Goal: Task Accomplishment & Management: Manage account settings

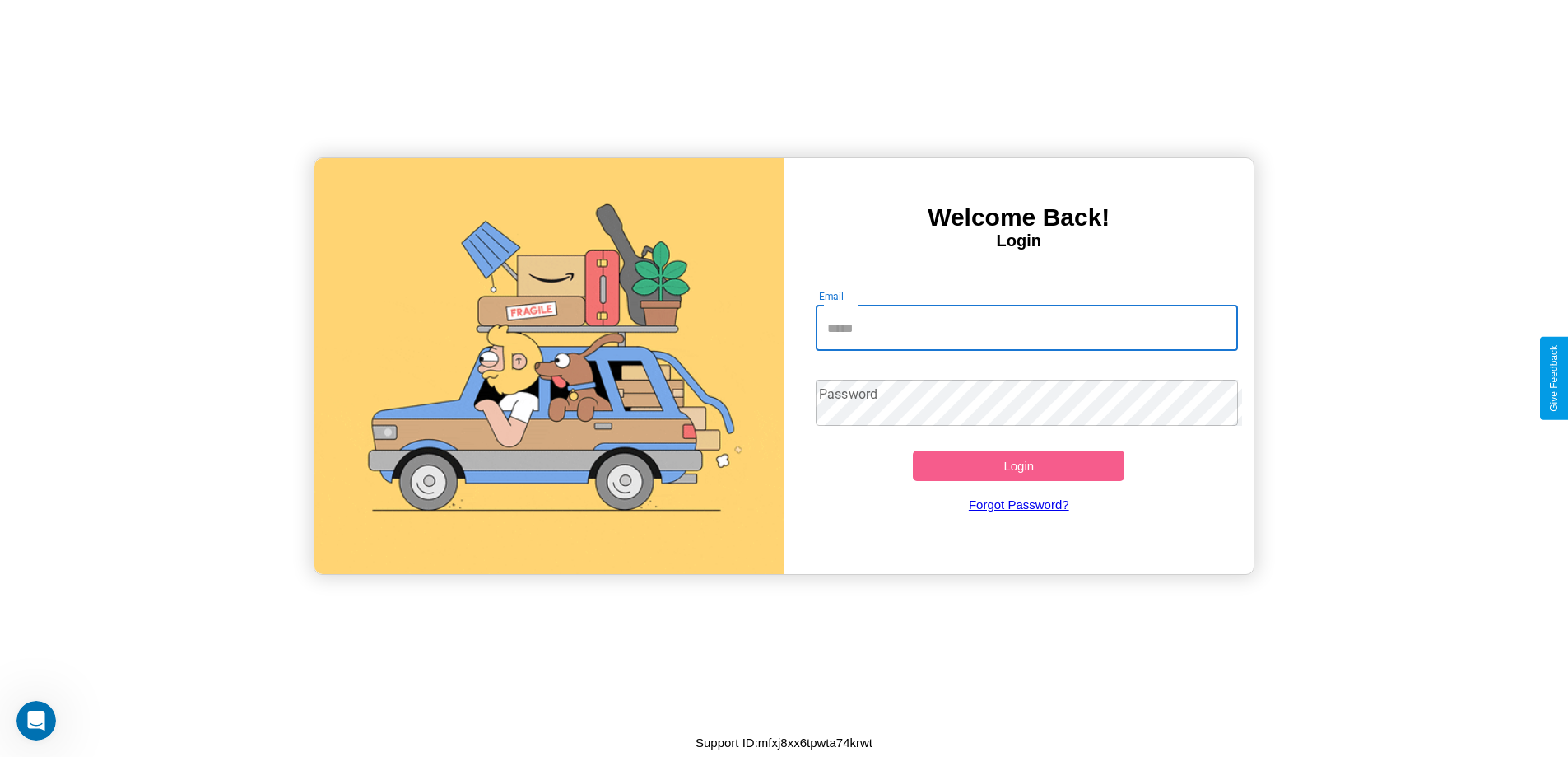
click at [1026, 327] on input "Email" at bounding box center [1027, 327] width 422 height 46
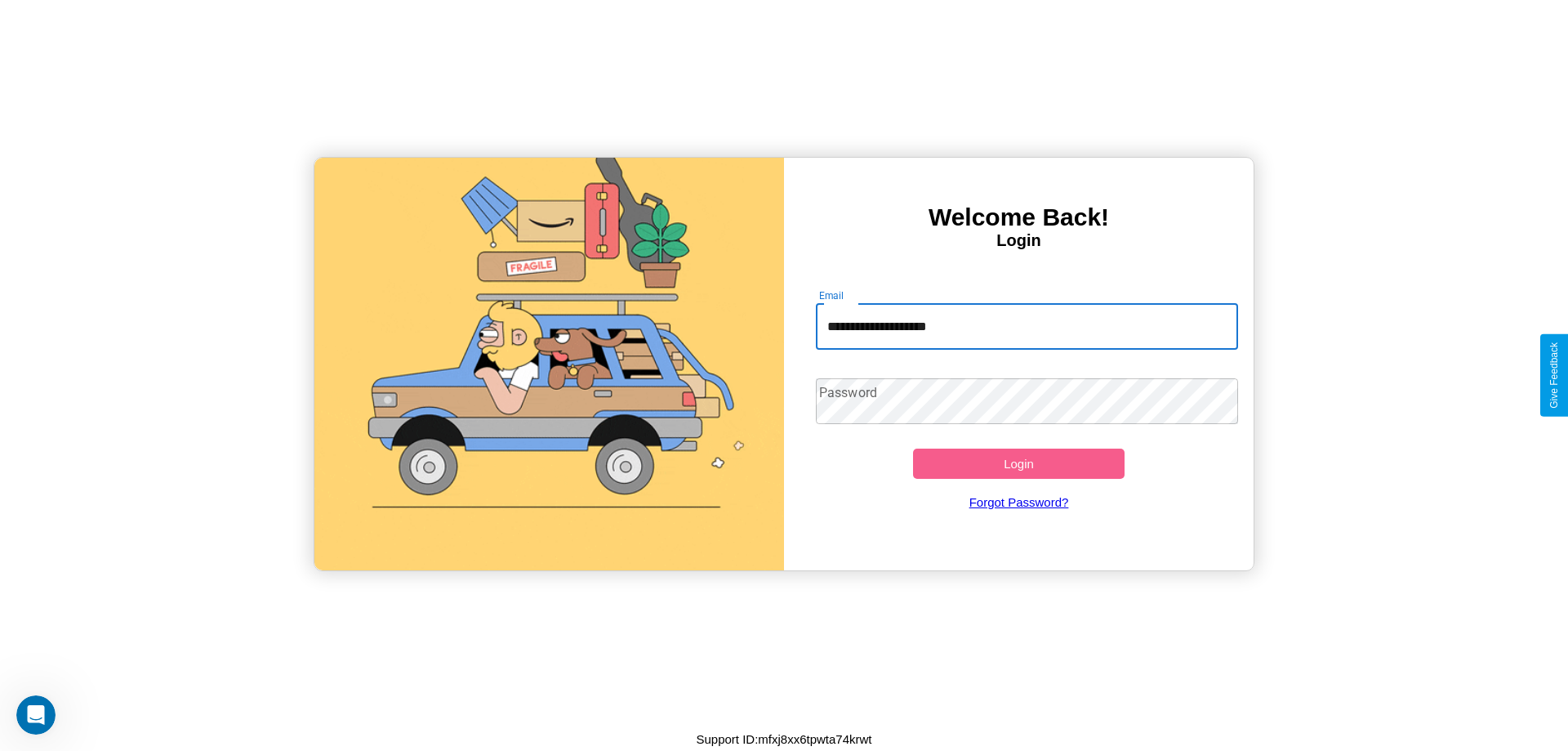
type input "**********"
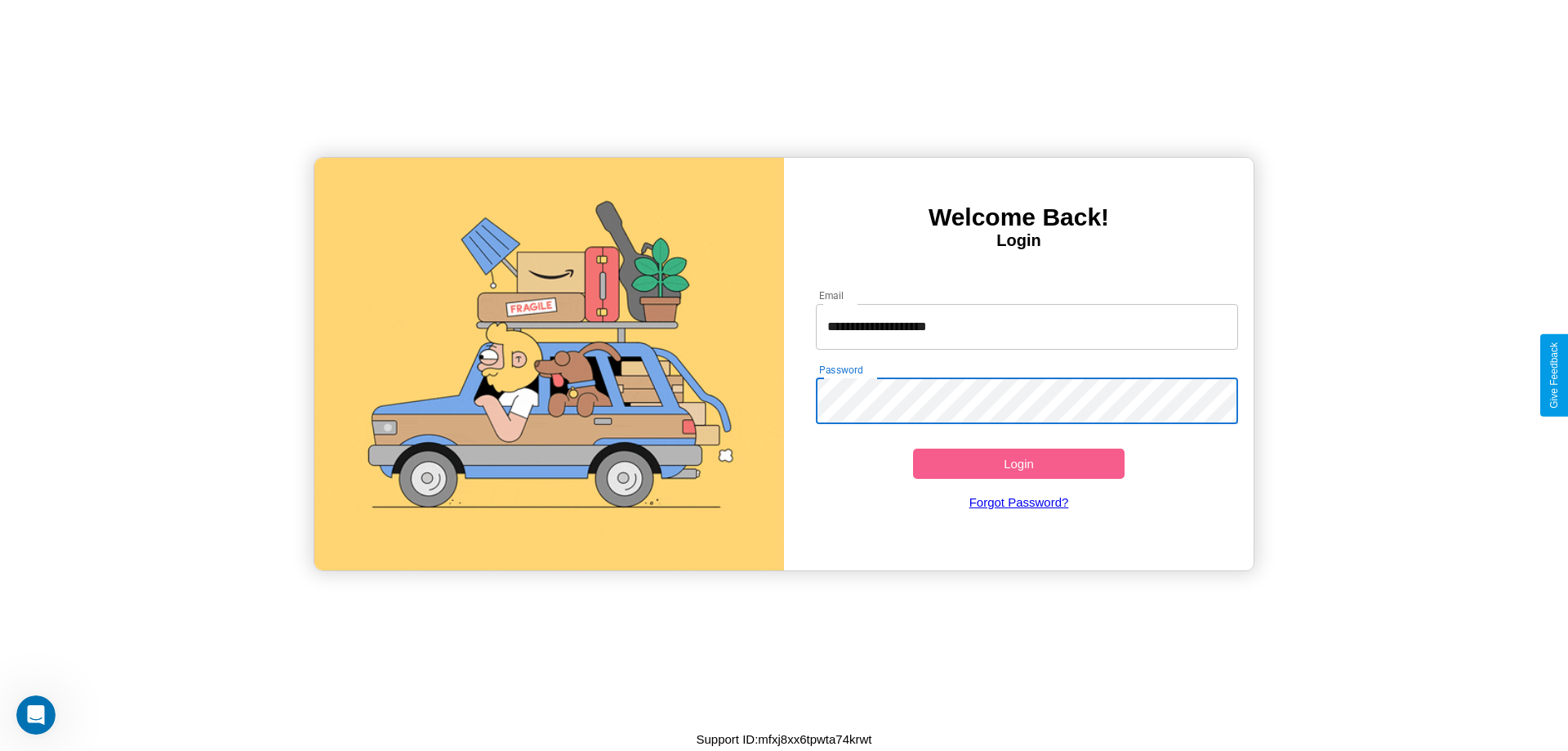
click at [1018, 464] on button "Login" at bounding box center [1018, 464] width 211 height 31
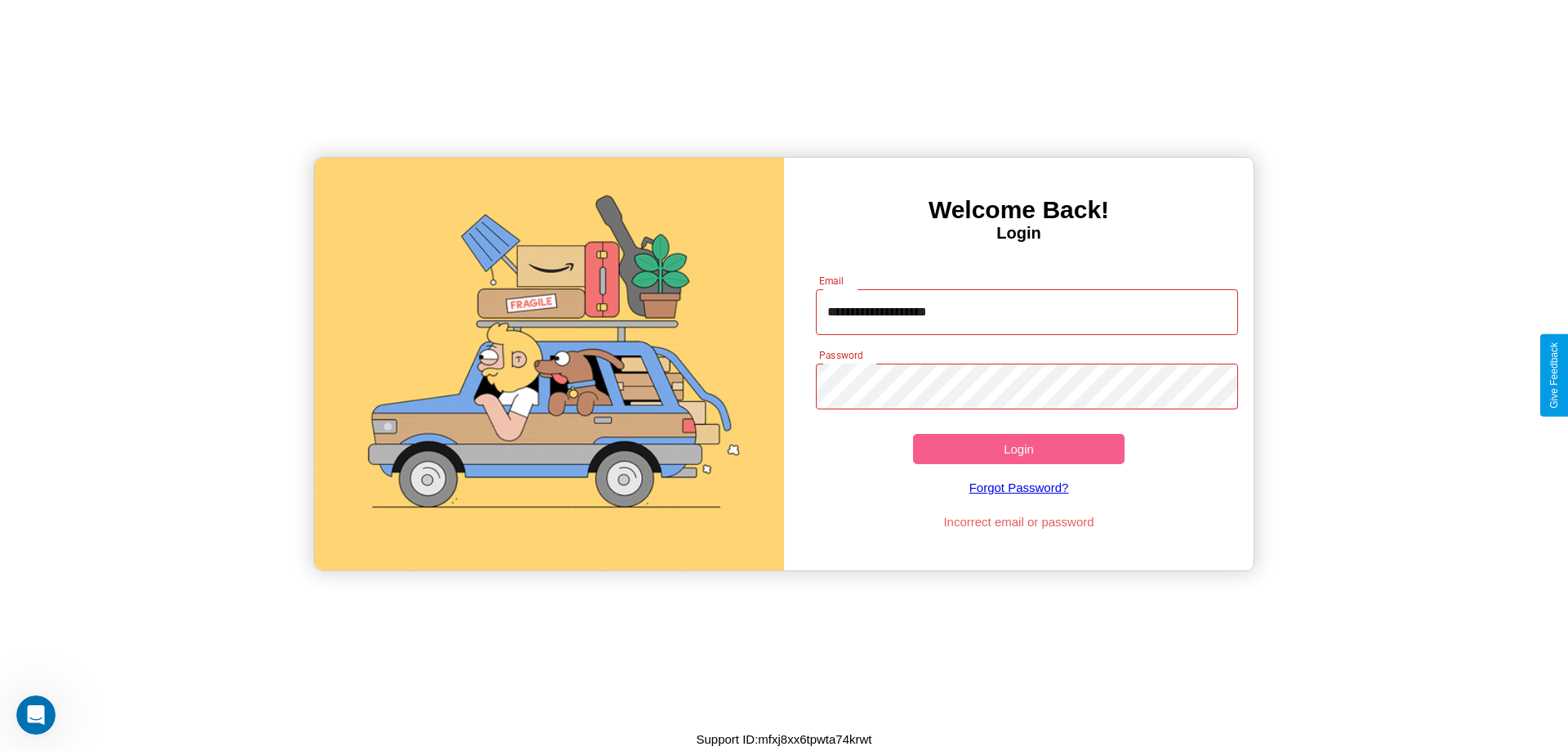
click at [1018, 449] on button "Login" at bounding box center [1018, 449] width 211 height 31
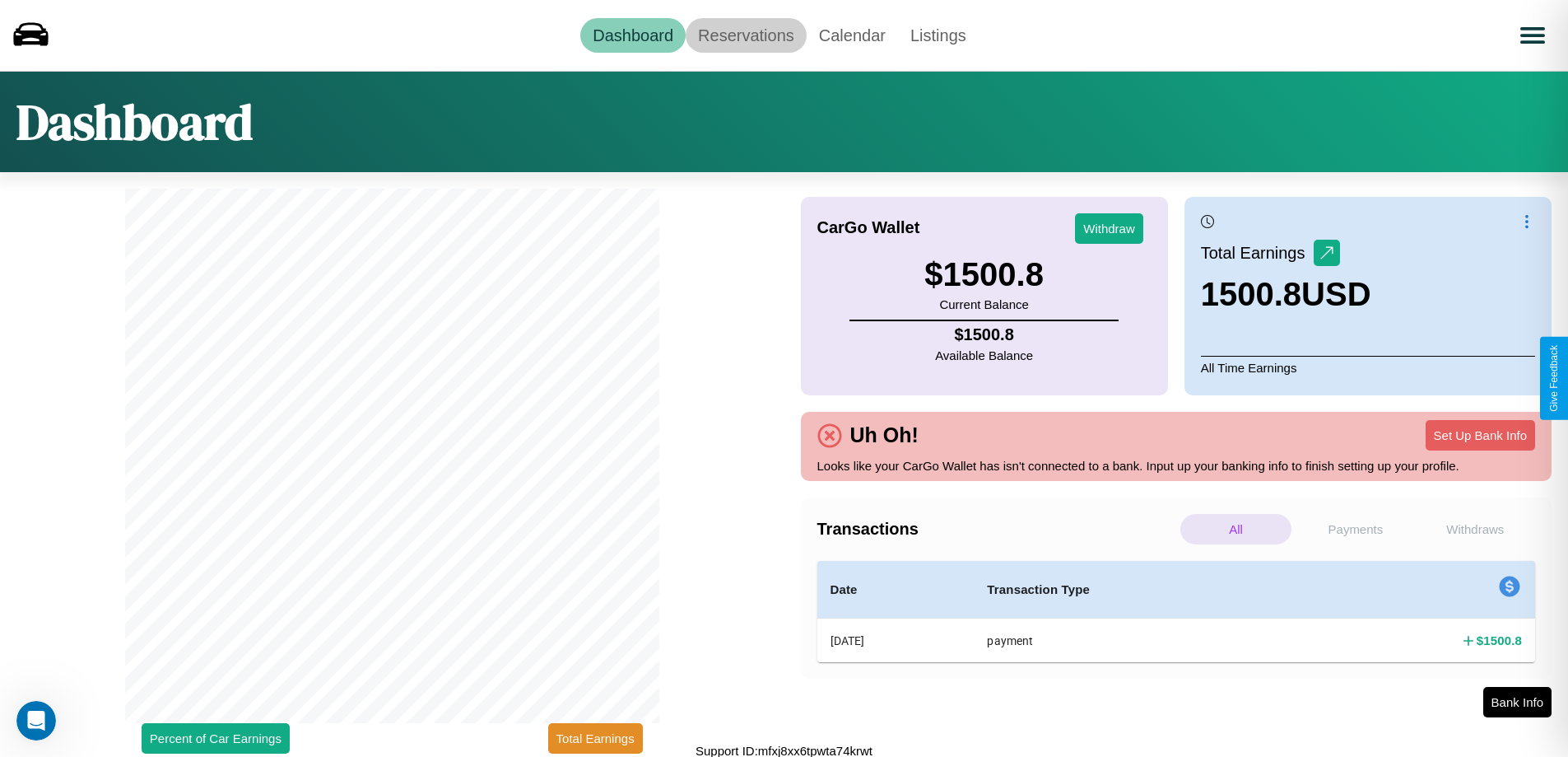
click at [746, 35] on link "Reservations" at bounding box center [747, 35] width 121 height 35
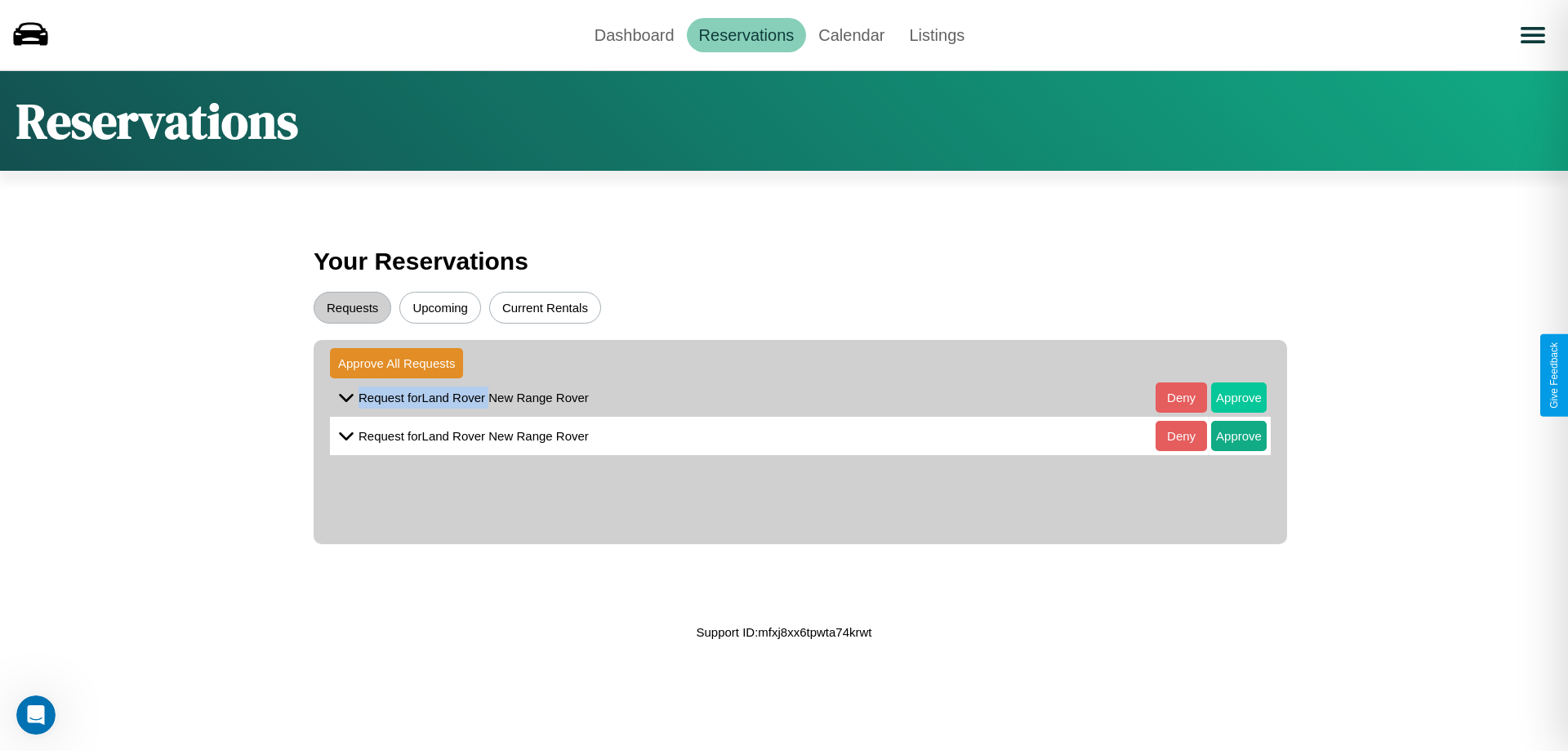
click at [1227, 397] on button "Approve" at bounding box center [1238, 398] width 55 height 31
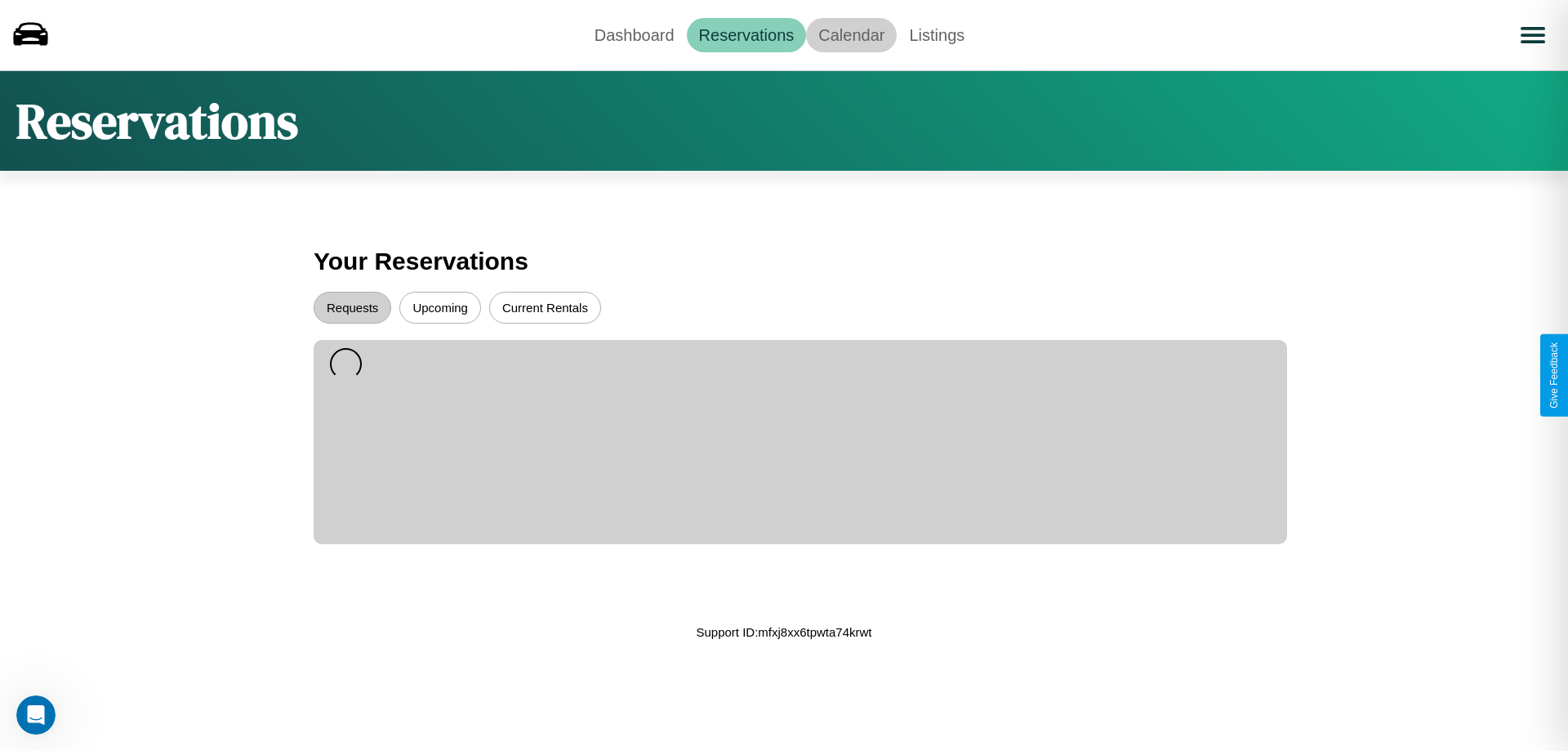
click at [851, 34] on link "Calendar" at bounding box center [851, 34] width 90 height 34
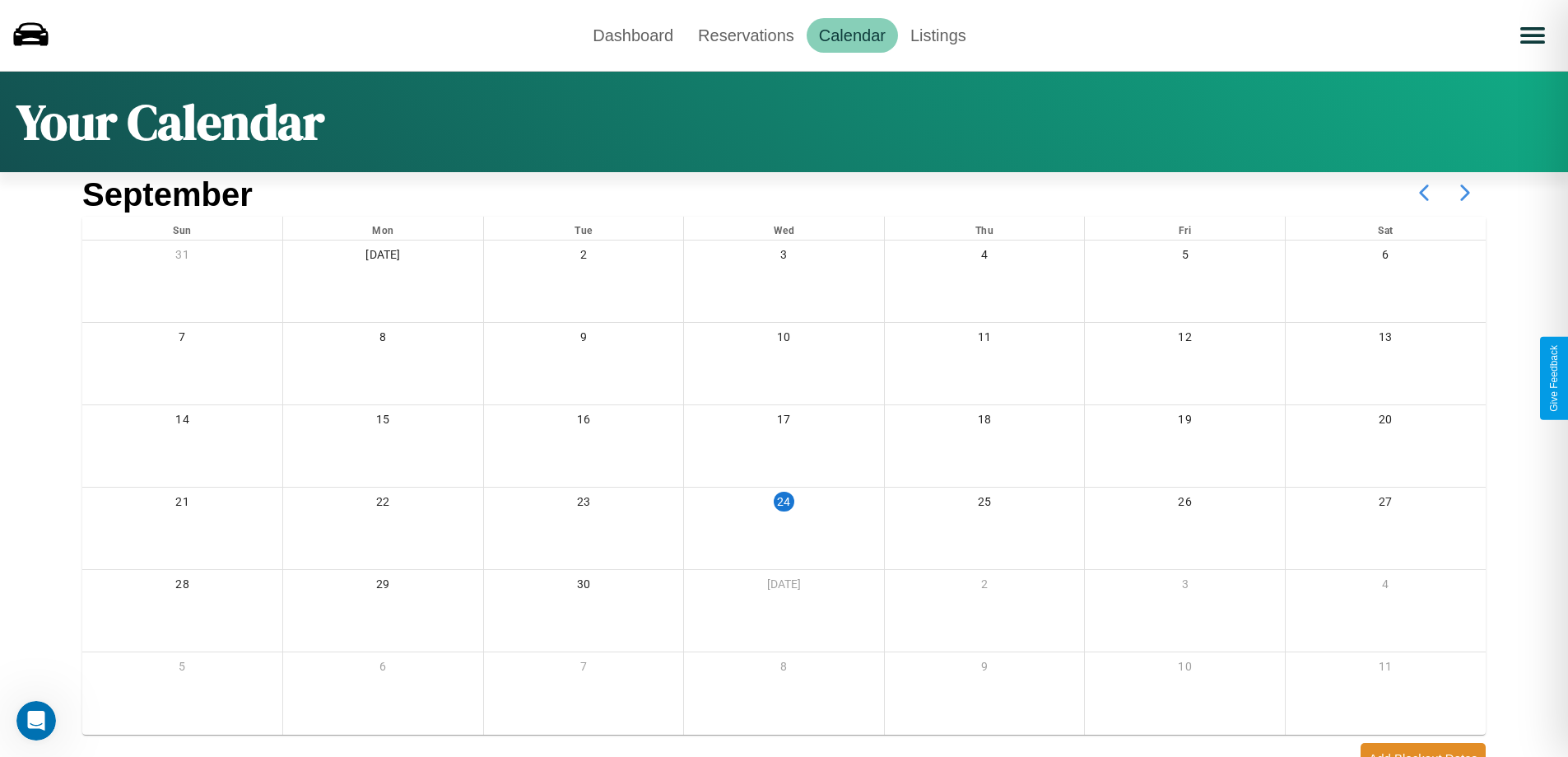
click at [1466, 192] on icon at bounding box center [1466, 193] width 42 height 42
